Goal: Transaction & Acquisition: Book appointment/travel/reservation

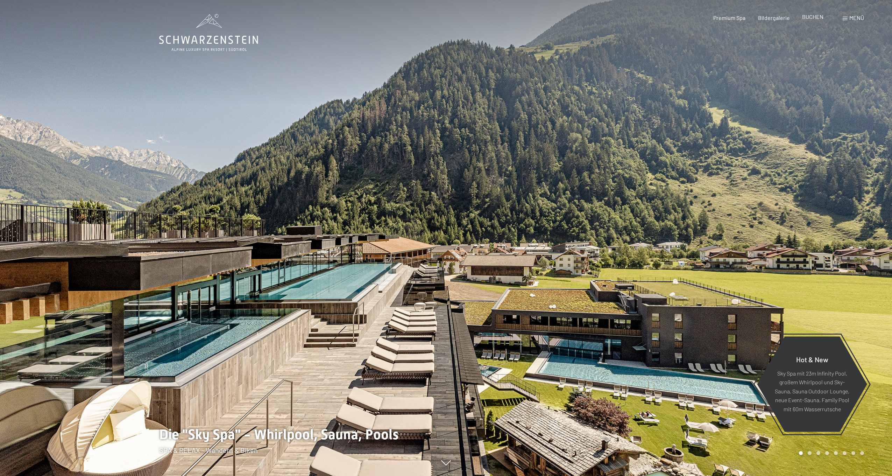
click at [811, 20] on span "BUCHEN" at bounding box center [812, 16] width 21 height 7
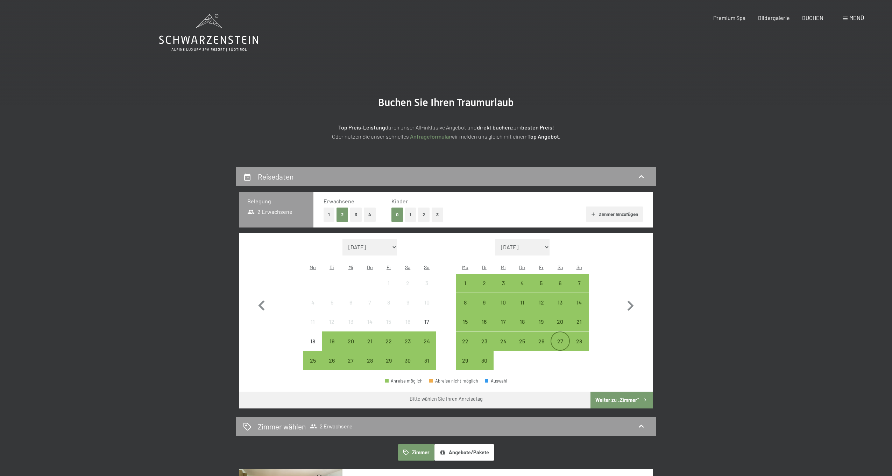
click at [563, 338] on div "27" at bounding box center [559, 346] width 17 height 17
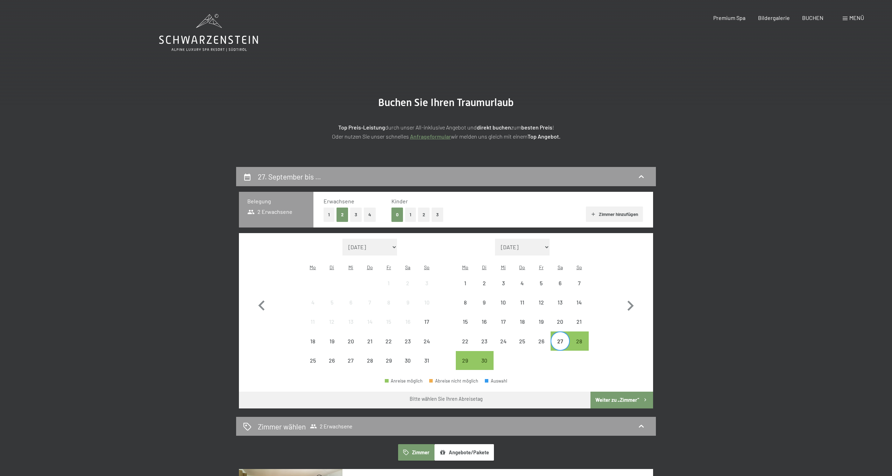
click at [517, 354] on div at bounding box center [522, 360] width 19 height 19
click at [483, 358] on div "30" at bounding box center [483, 366] width 17 height 17
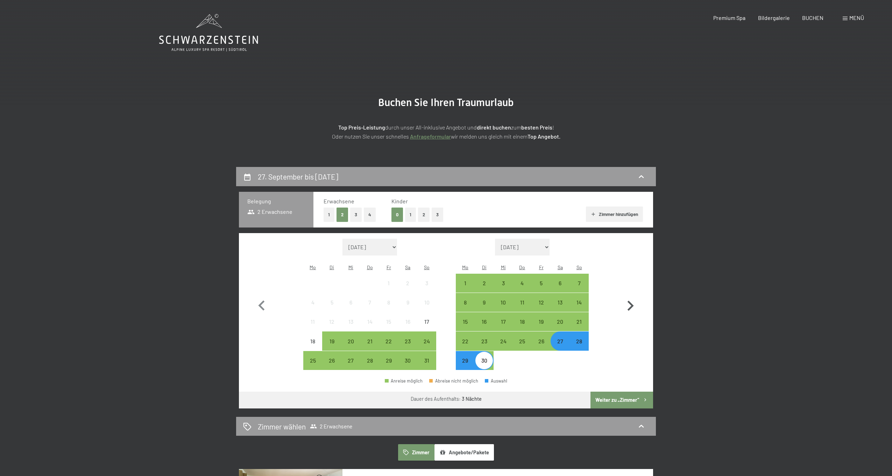
click at [628, 301] on icon "button" at bounding box center [630, 306] width 20 height 20
select select "[DATE]"
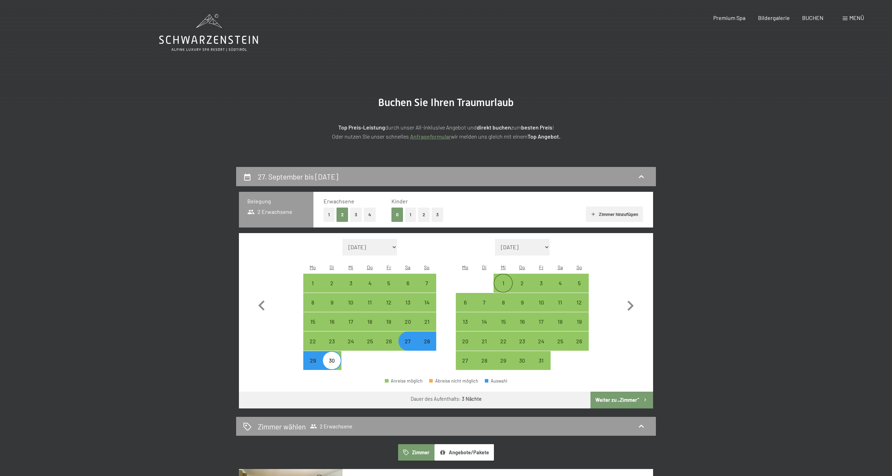
click at [503, 280] on div "1" at bounding box center [502, 288] width 17 height 17
select select "[DATE]"
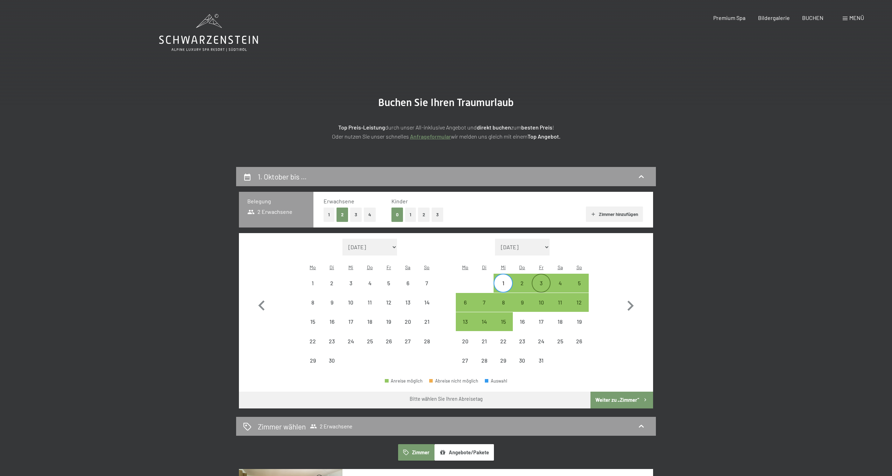
click at [546, 280] on div "3" at bounding box center [540, 288] width 17 height 17
select select "[DATE]"
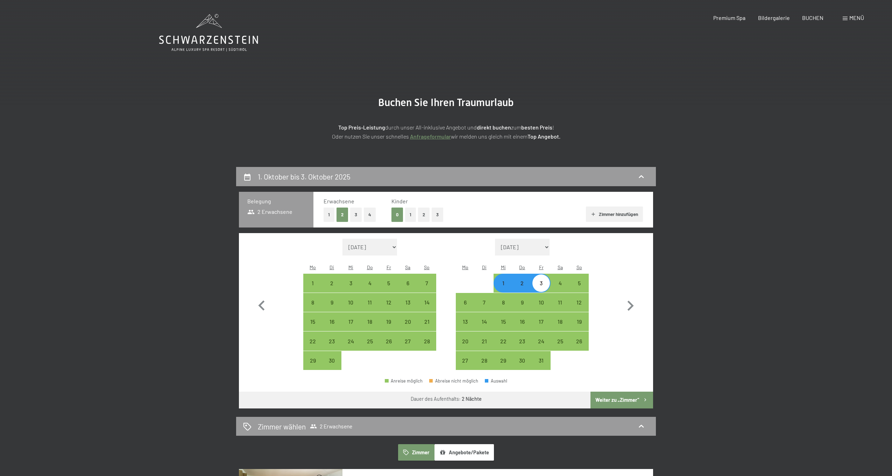
click at [412, 214] on button "1" at bounding box center [410, 214] width 11 height 14
select select "[DATE]"
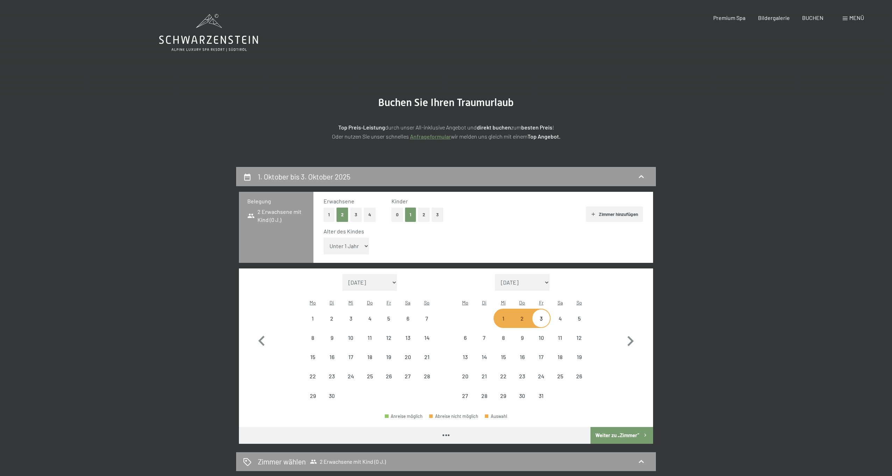
select select "[DATE]"
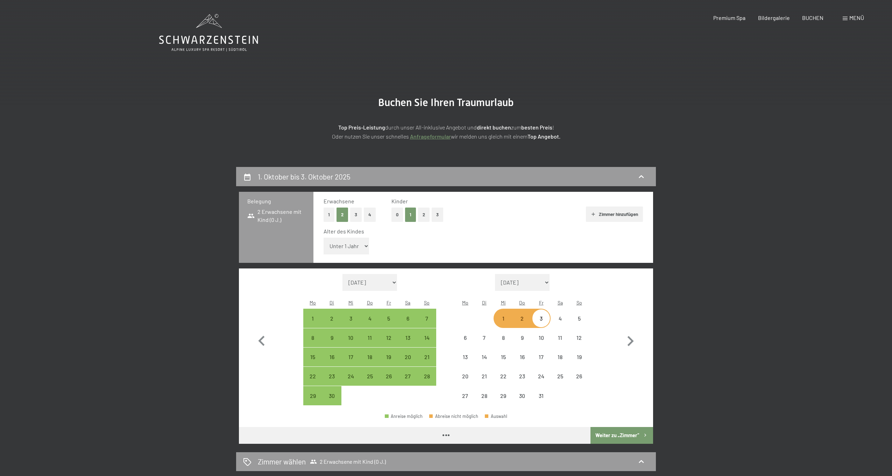
select select "[DATE]"
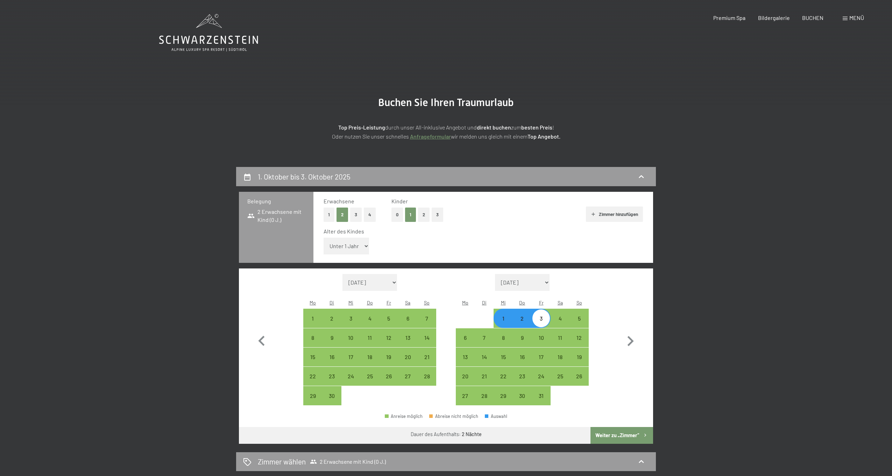
select select "17"
select select "[DATE]"
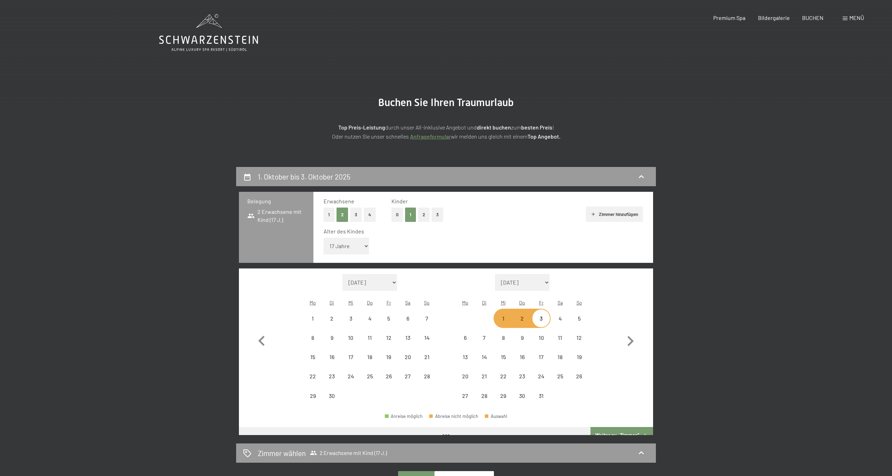
click at [352, 214] on button "3" at bounding box center [356, 214] width 12 height 14
select select "[DATE]"
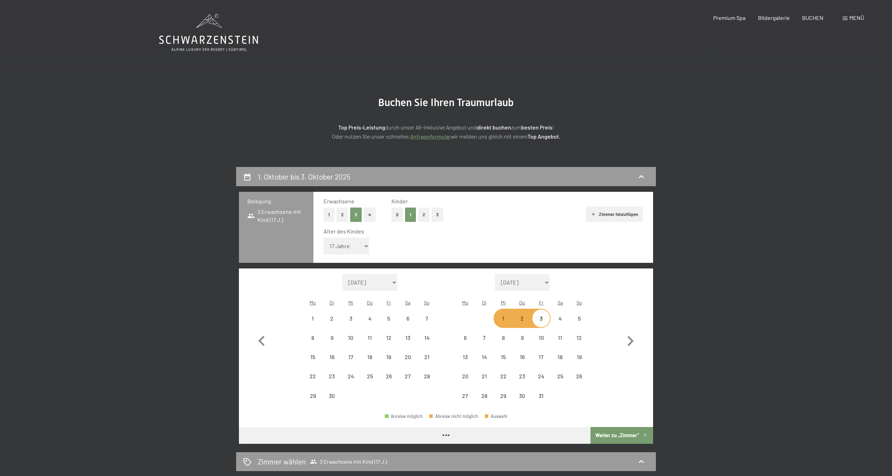
select select "[DATE]"
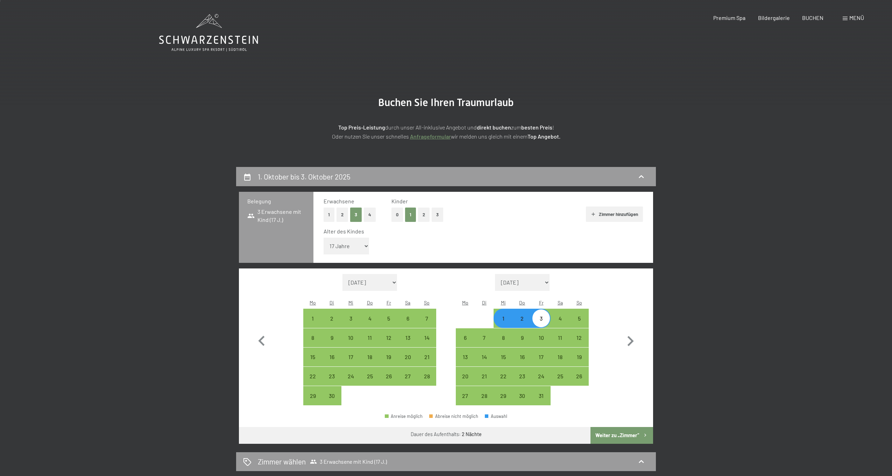
scroll to position [72, 0]
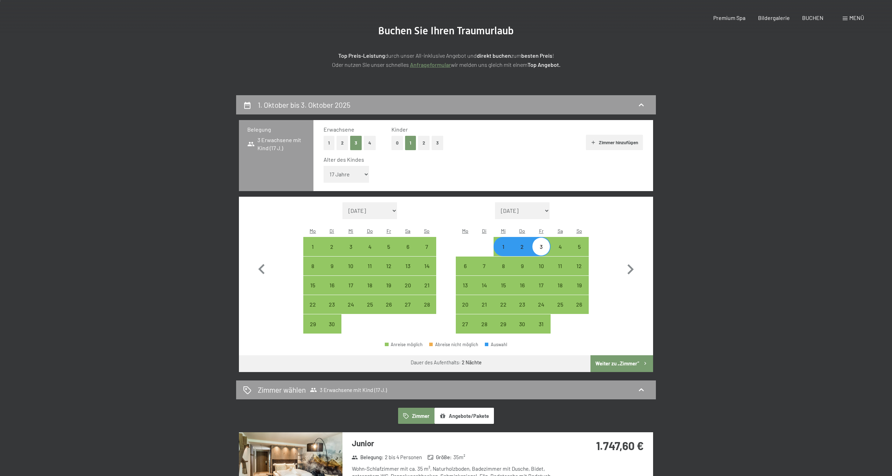
select select "[DATE]"
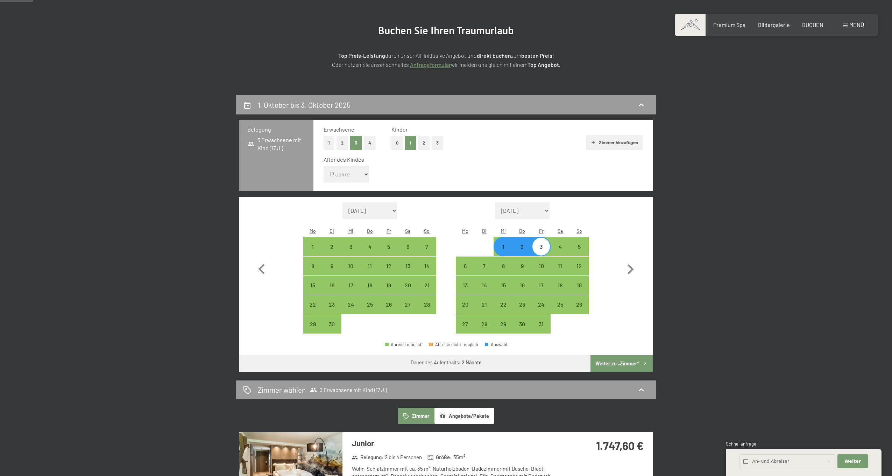
click at [623, 355] on button "Weiter zu „Zimmer“" at bounding box center [621, 363] width 63 height 17
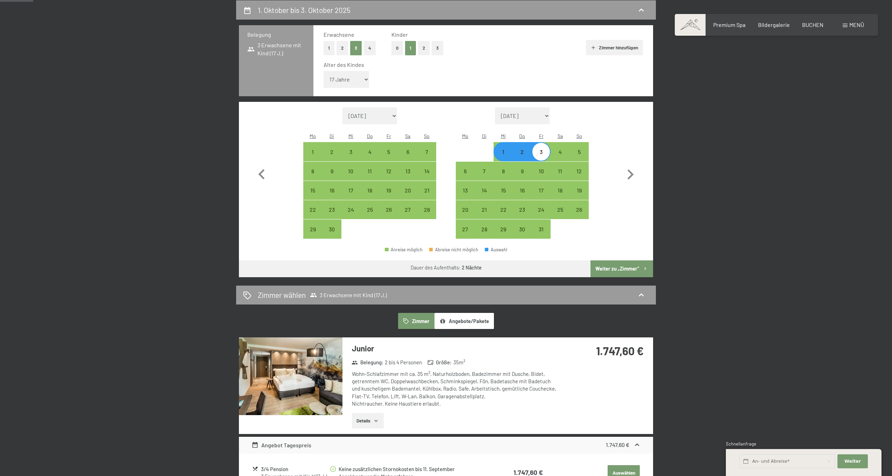
select select "[DATE]"
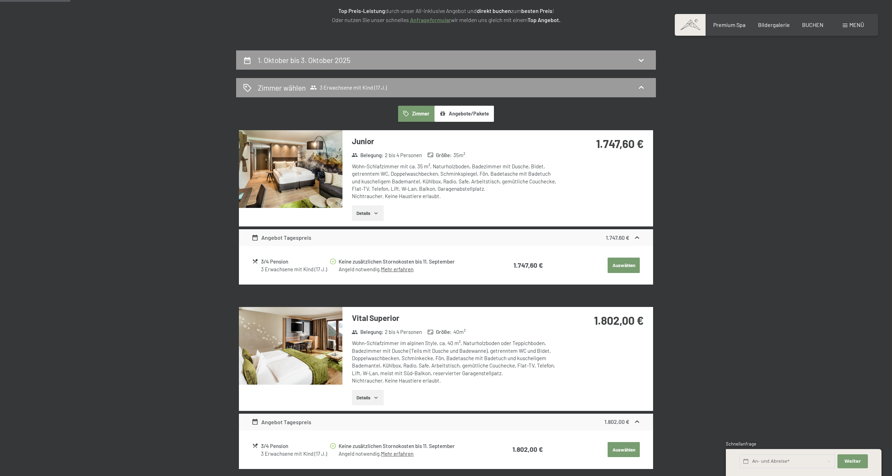
scroll to position [21, 0]
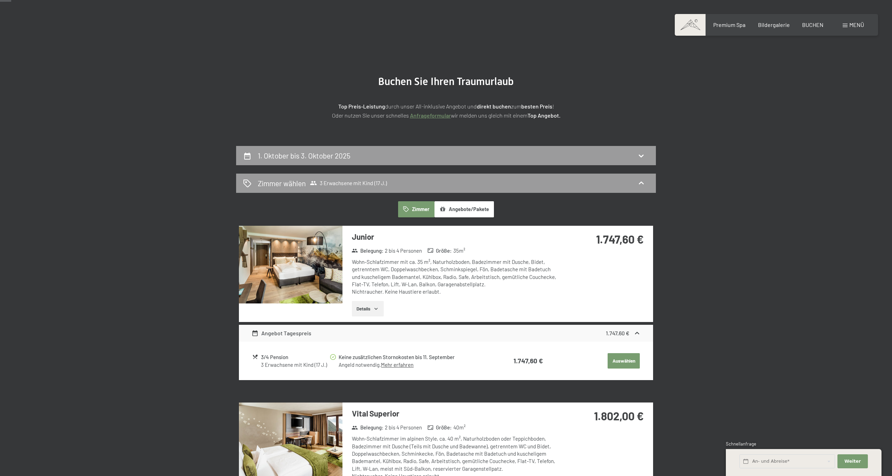
click at [616, 353] on button "Auswählen" at bounding box center [624, 360] width 32 height 15
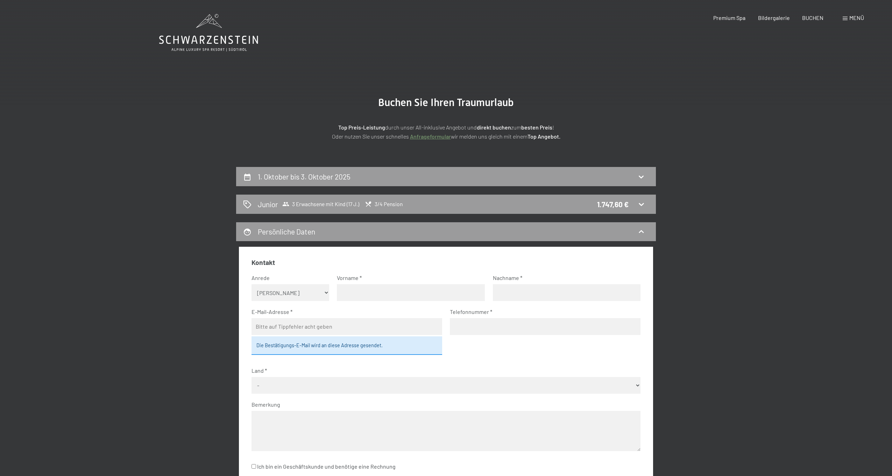
scroll to position [0, 0]
click at [343, 205] on span "3 Erwachsene mit Kind (17 J.)" at bounding box center [320, 203] width 77 height 7
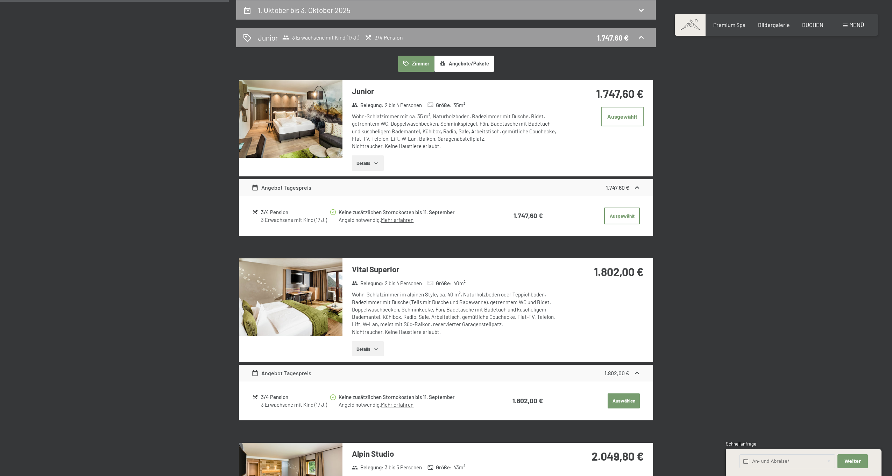
click at [375, 157] on button "Details" at bounding box center [368, 162] width 32 height 15
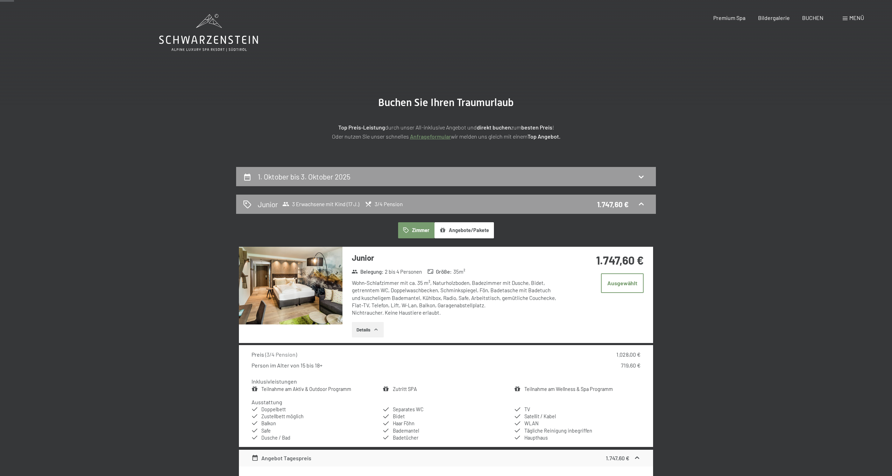
scroll to position [0, 0]
